Goal: Find specific fact: Find contact information

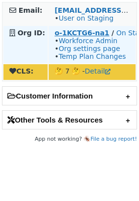
click at [78, 32] on strong "o-1KCTG6-na1" at bounding box center [81, 33] width 54 height 8
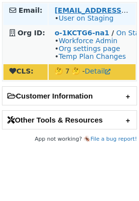
click at [66, 8] on strong "[EMAIL_ADDRESS][DOMAIN_NAME]" at bounding box center [121, 10] width 134 height 8
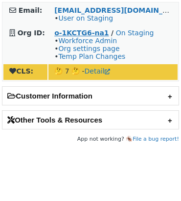
click at [84, 29] on strong "o-1KCTG6-na1" at bounding box center [81, 33] width 54 height 8
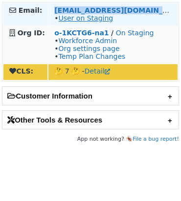
click at [65, 18] on link "User on Staging" at bounding box center [85, 18] width 55 height 8
